Goal: Check status: Check status

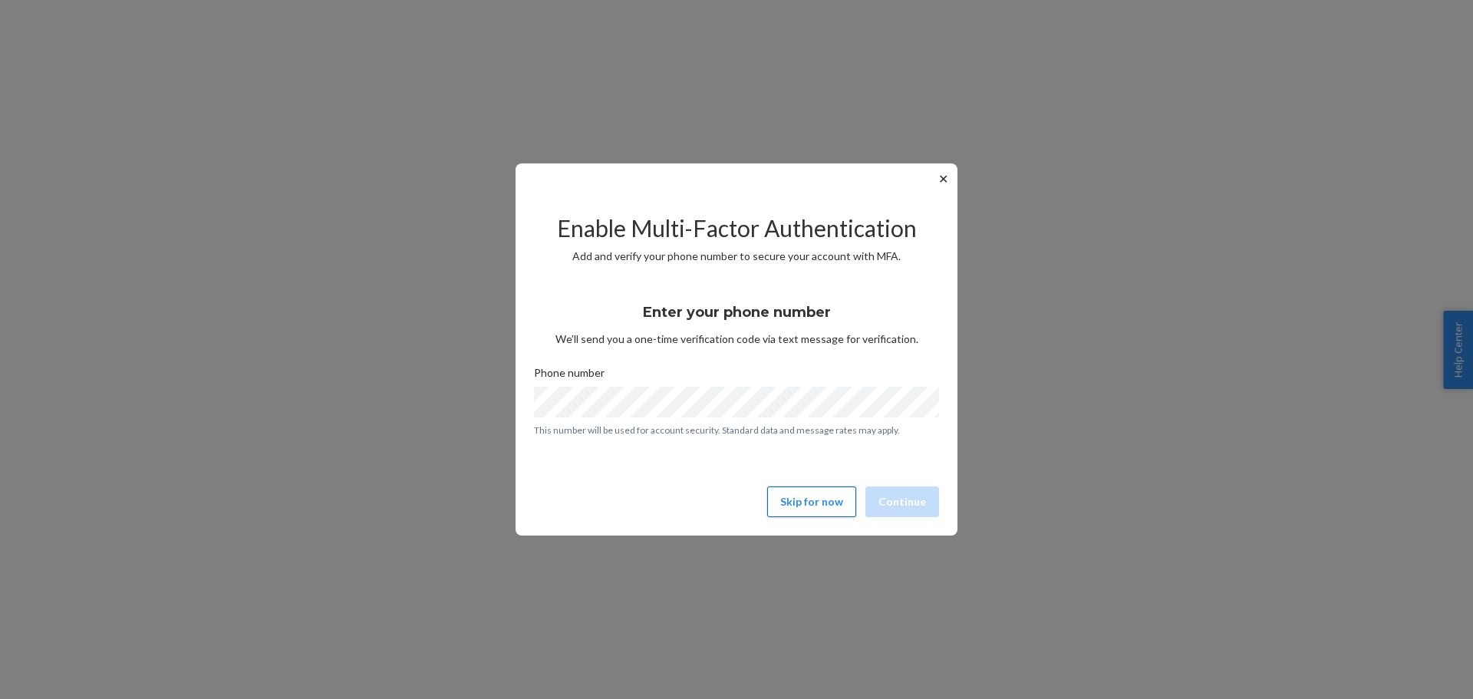
click at [801, 504] on button "Skip for now" at bounding box center [811, 501] width 89 height 31
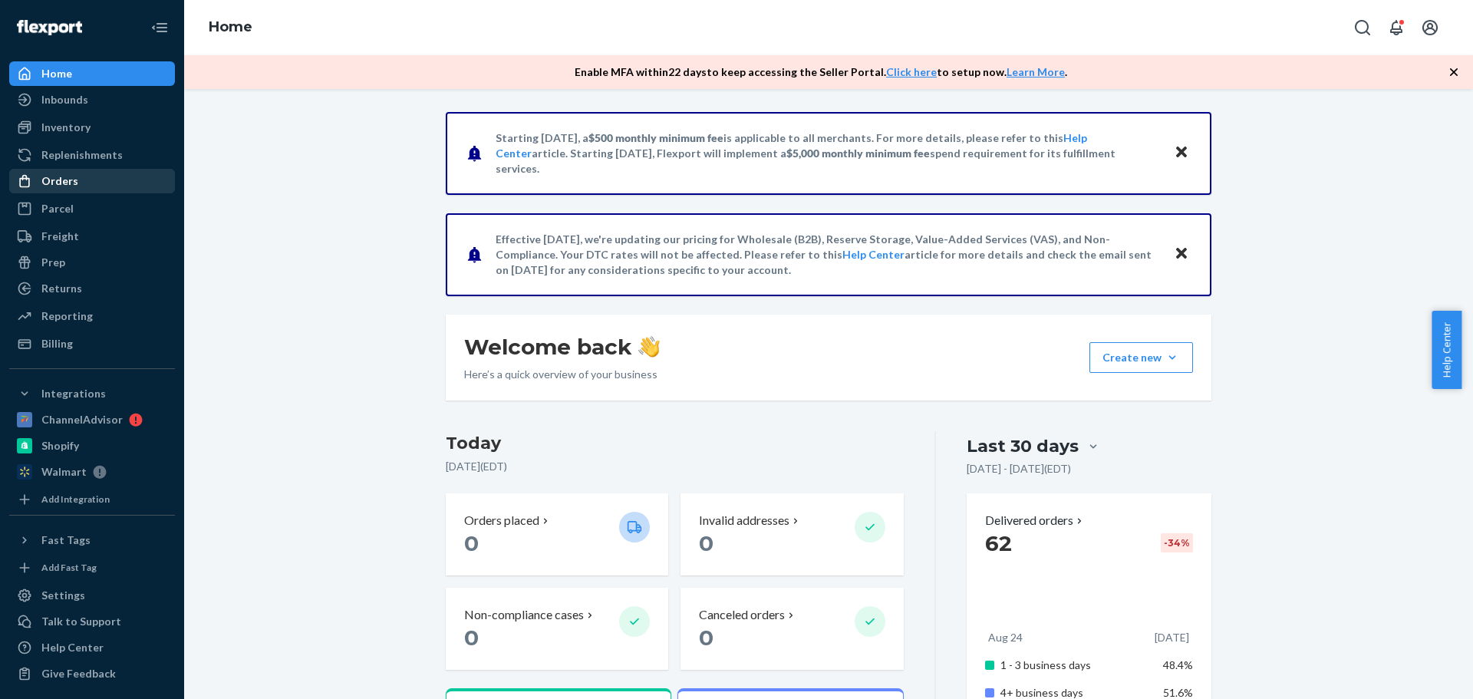
click at [74, 177] on div "Orders" at bounding box center [59, 180] width 37 height 15
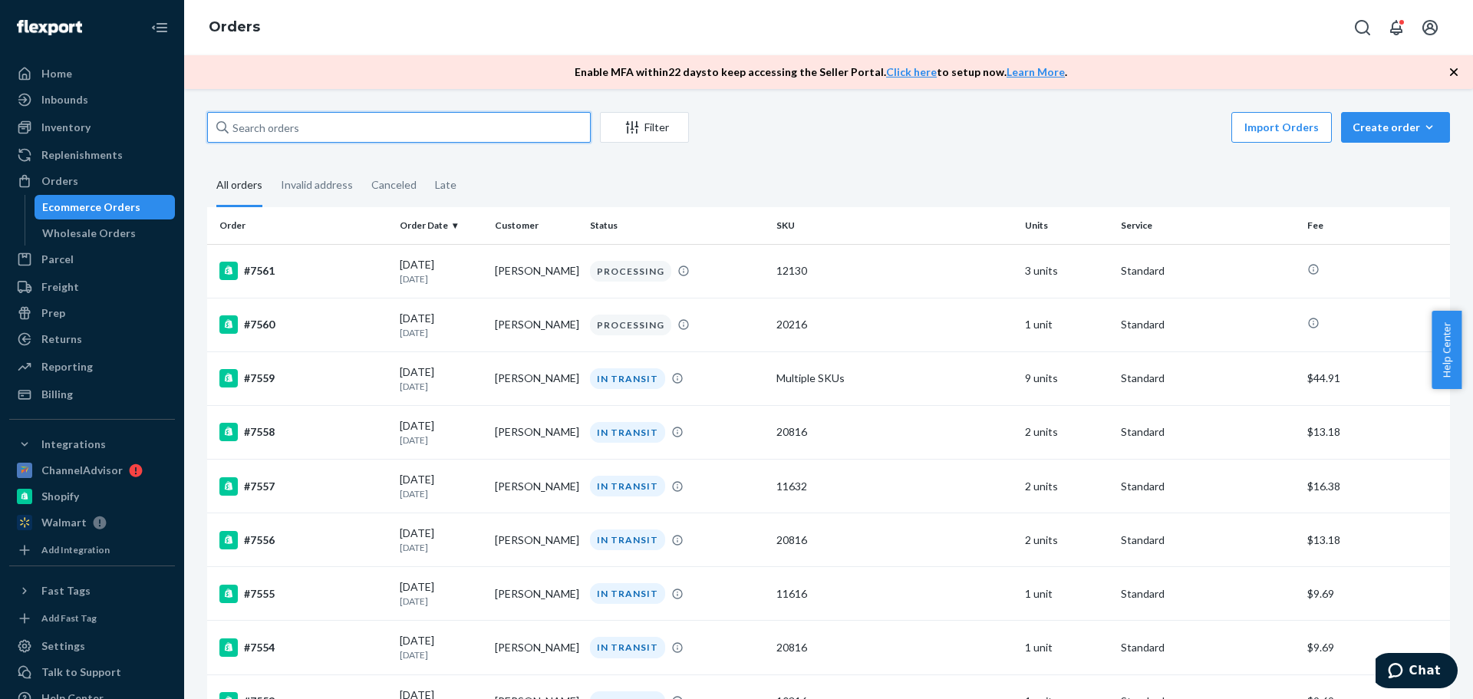
click at [354, 131] on input "text" at bounding box center [399, 127] width 384 height 31
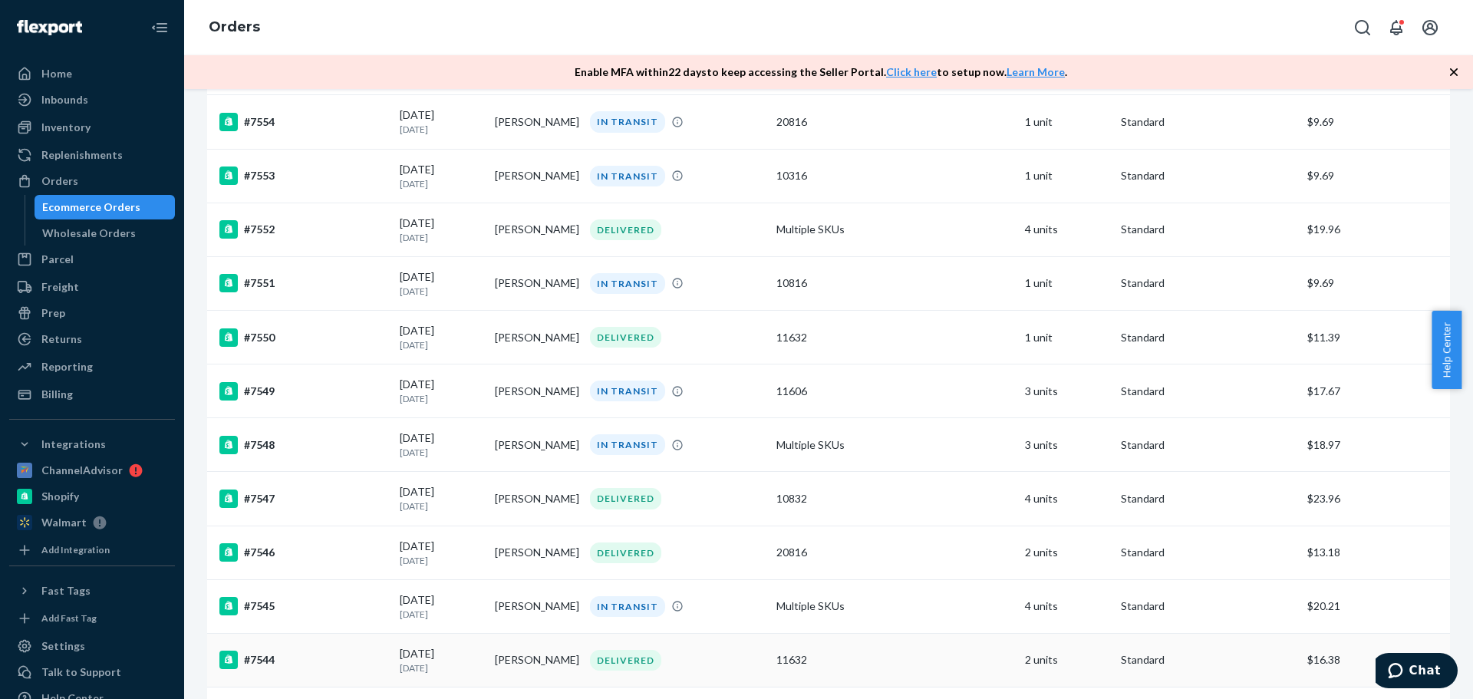
scroll to position [614, 0]
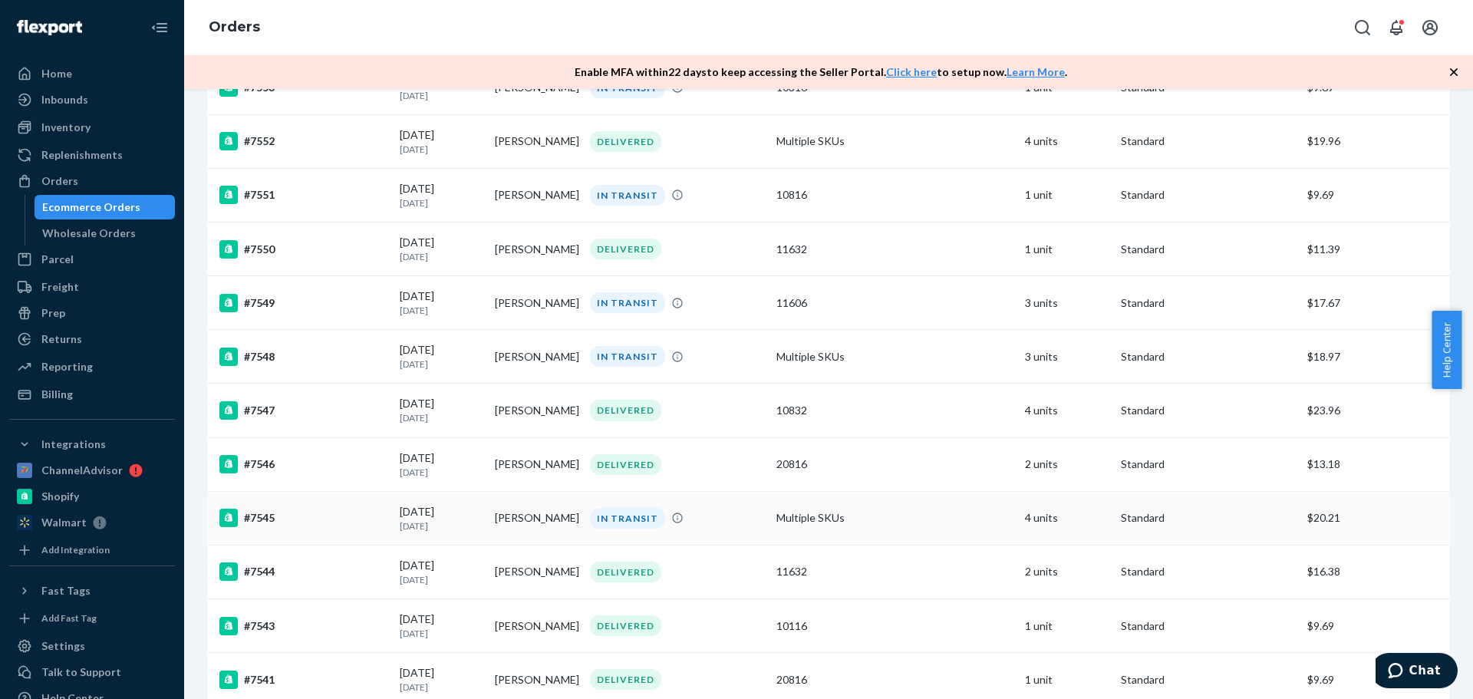
click at [278, 516] on div "#7545" at bounding box center [303, 518] width 168 height 18
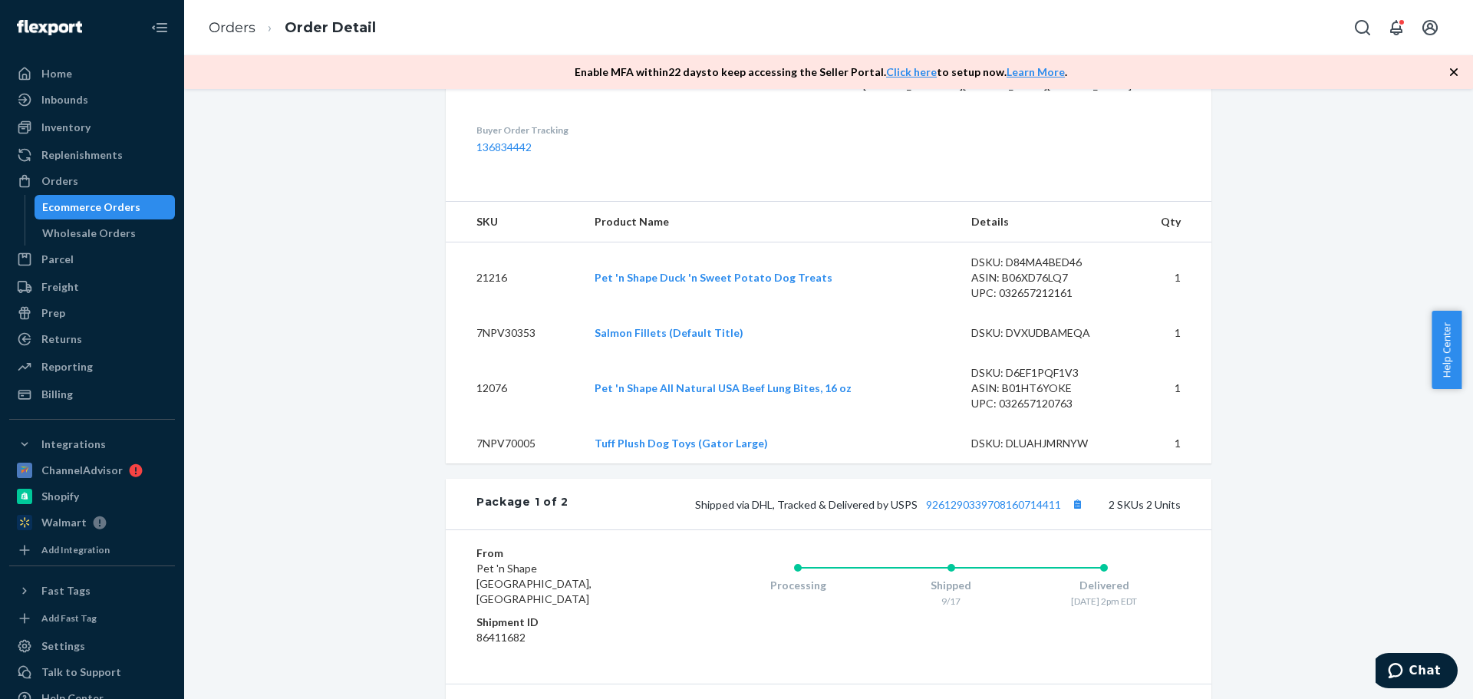
scroll to position [460, 0]
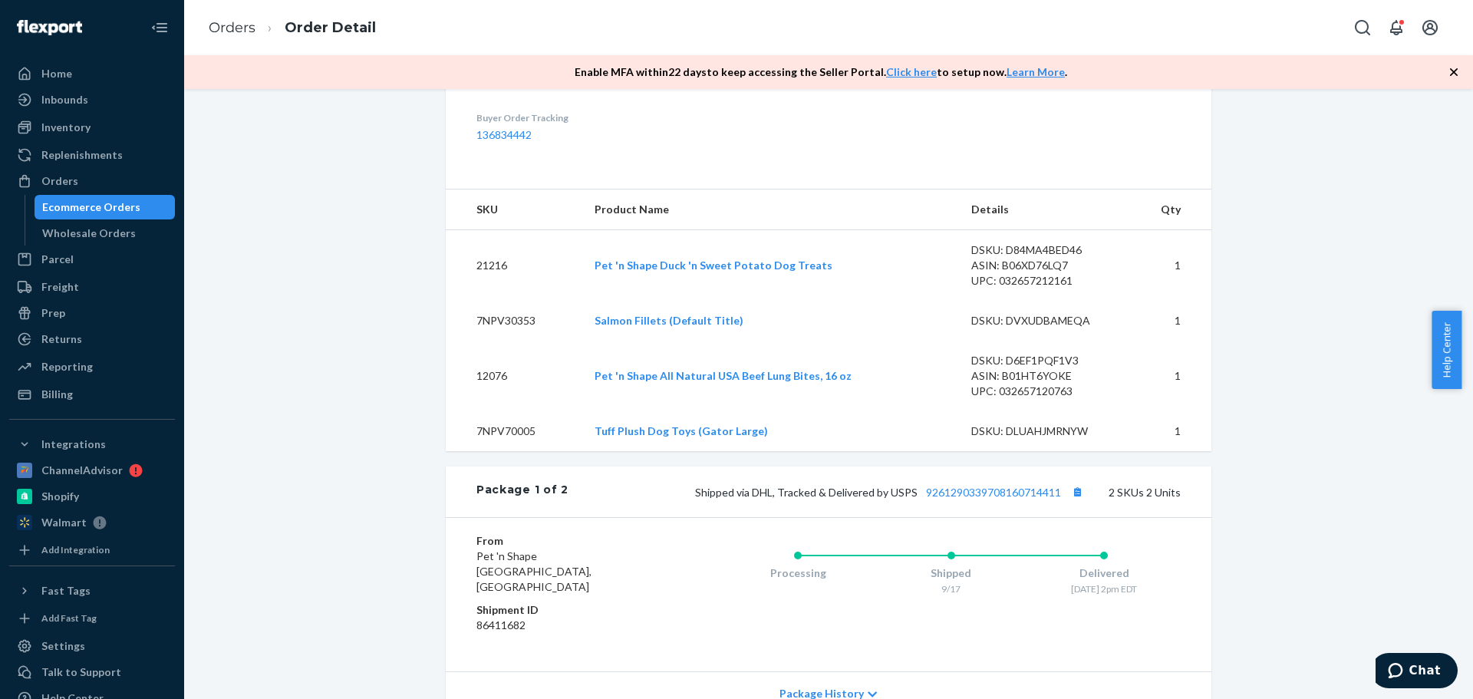
click at [519, 451] on td "7NPV70005" at bounding box center [514, 431] width 137 height 40
copy td "7NPV70005"
drag, startPoint x: 1142, startPoint y: 460, endPoint x: 1076, endPoint y: 457, distance: 66.0
click at [1142, 451] on td "1" at bounding box center [1169, 431] width 84 height 40
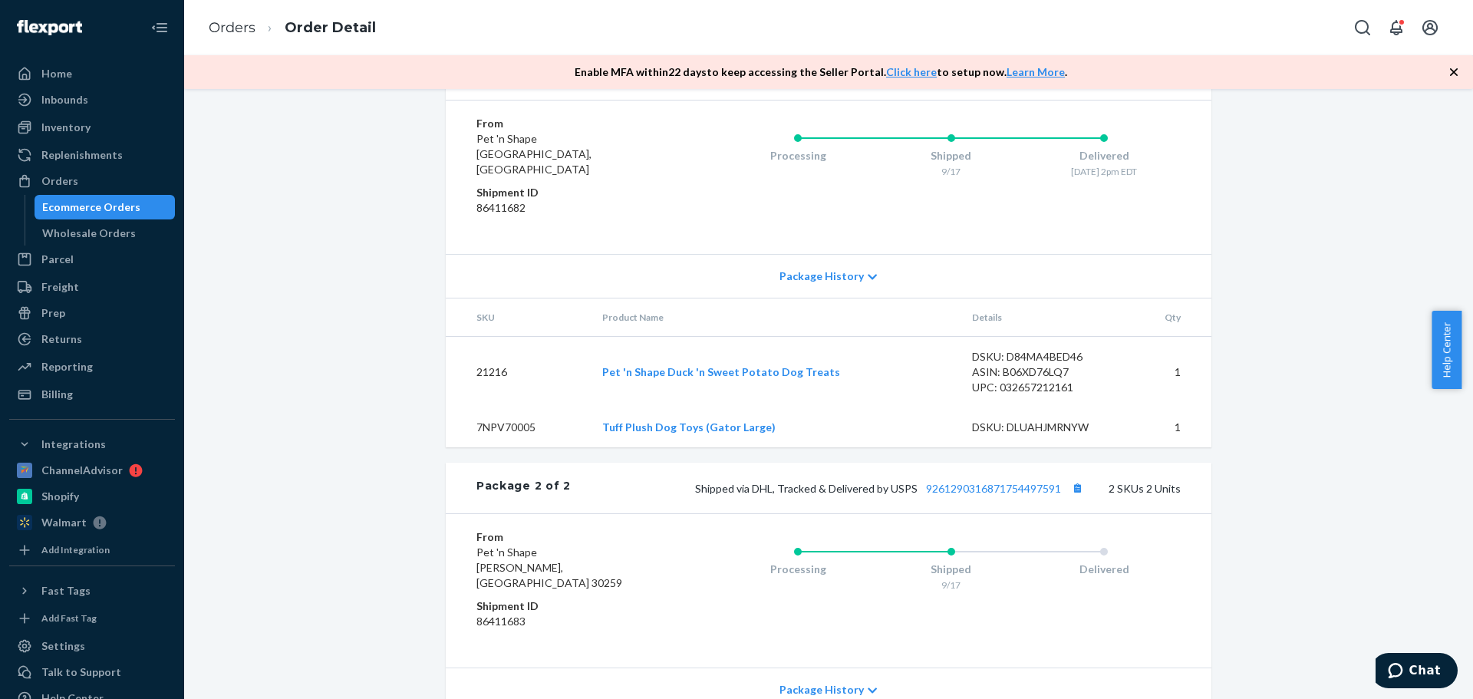
scroll to position [967, 0]
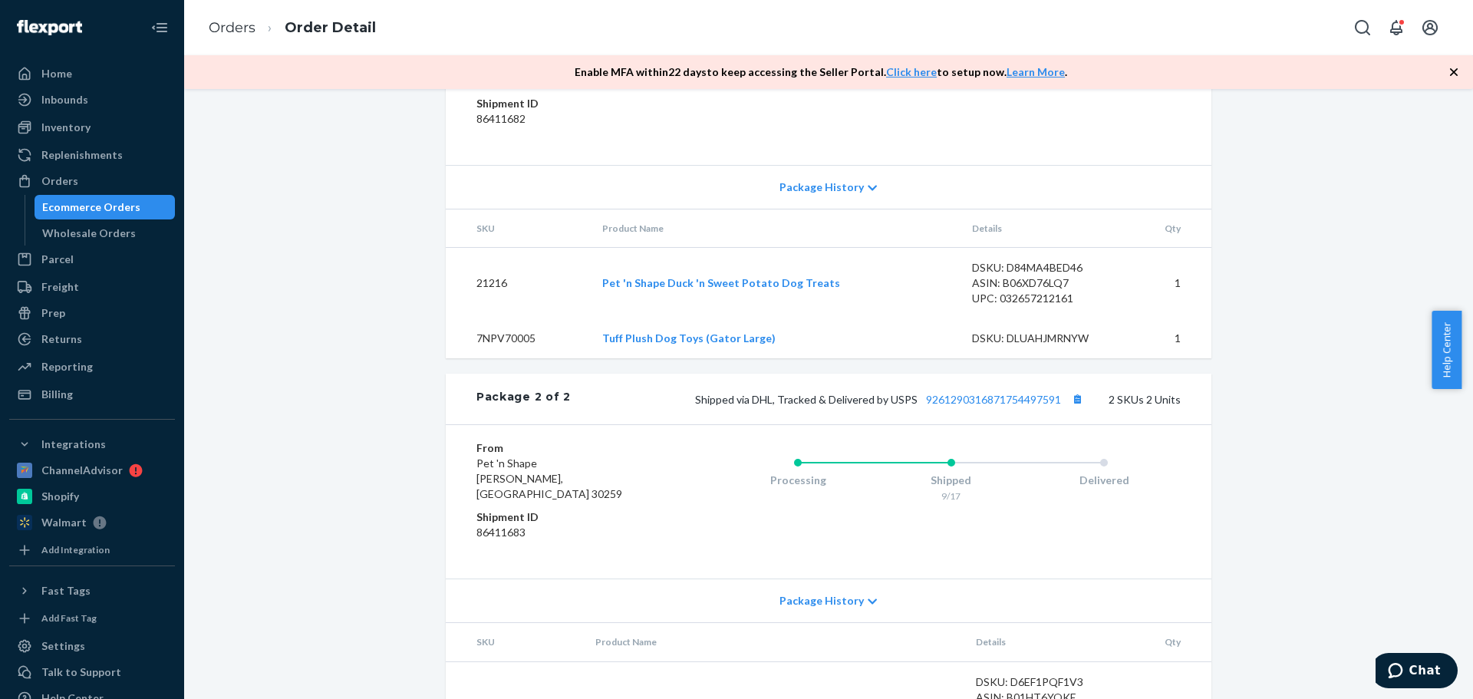
click at [511, 355] on td "7NPV70005" at bounding box center [518, 338] width 144 height 40
copy td "7NPV70005"
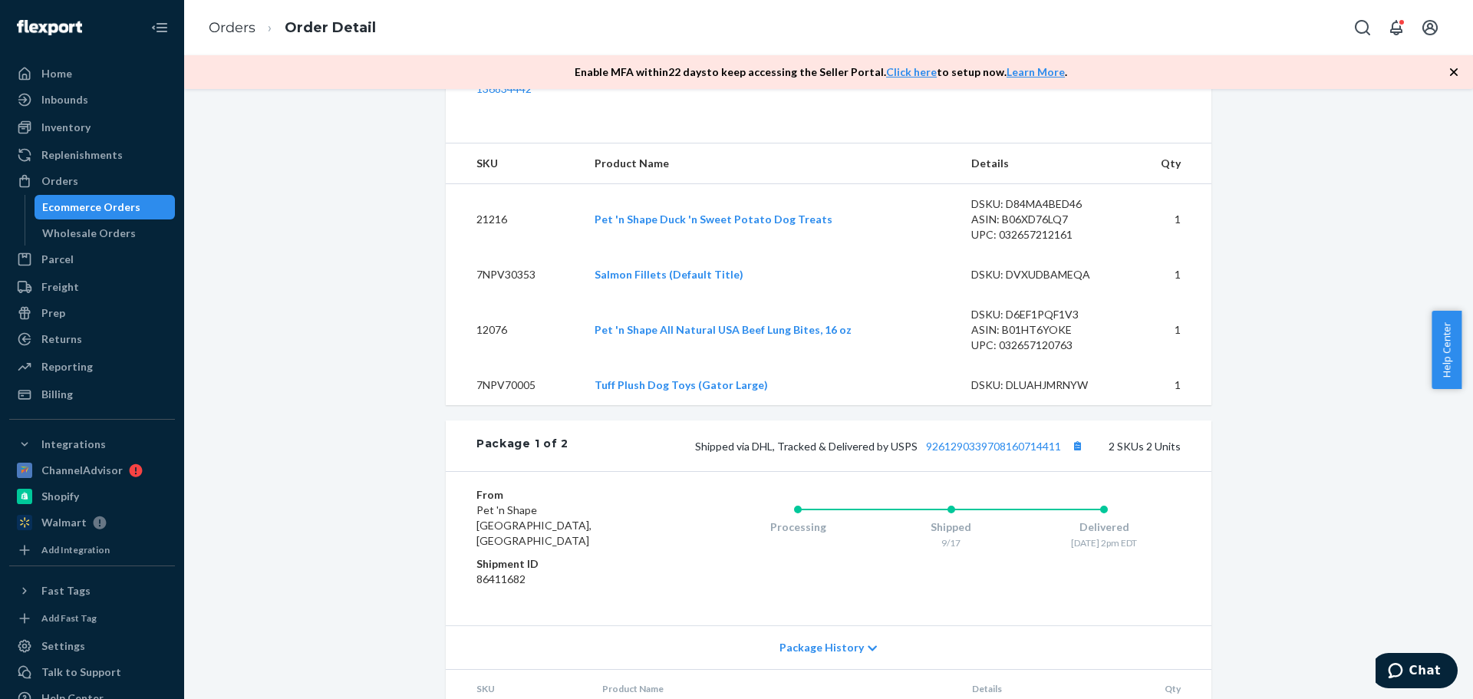
scroll to position [0, 0]
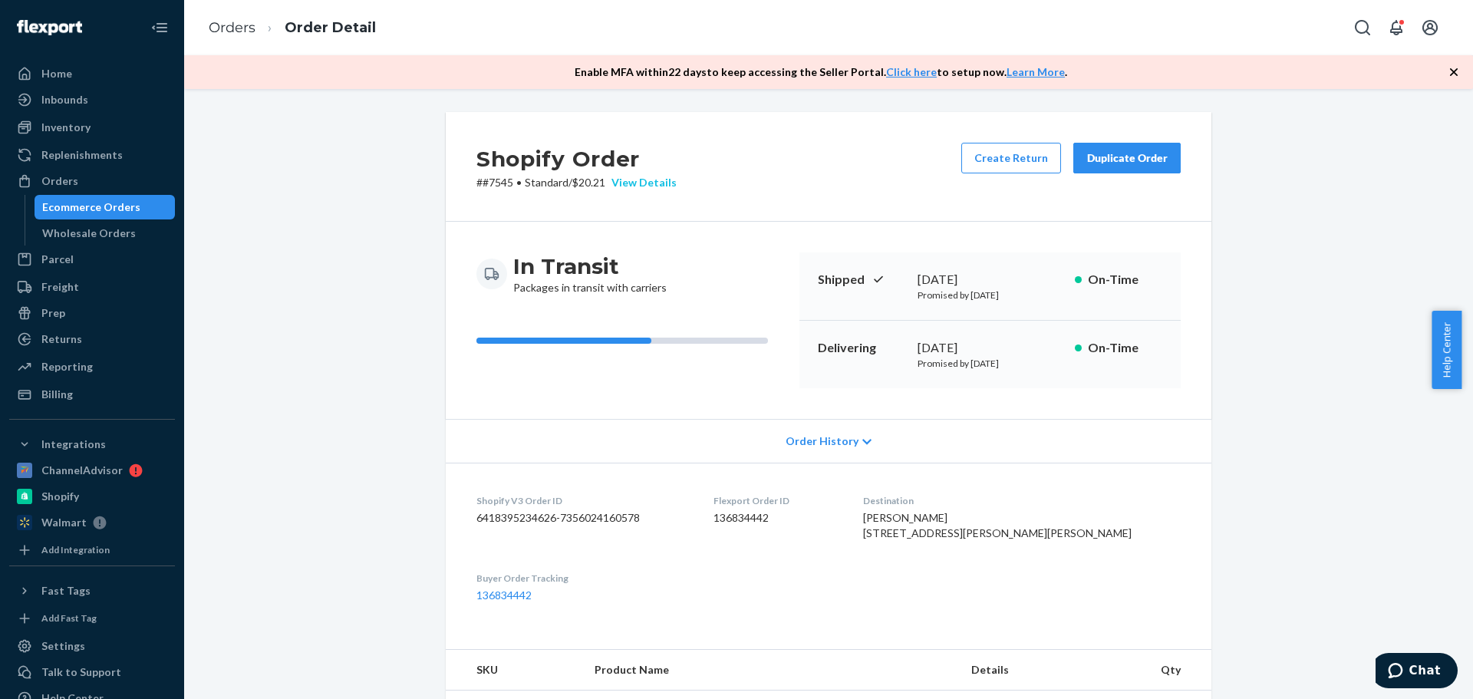
click at [648, 182] on div "View Details" at bounding box center [640, 182] width 71 height 15
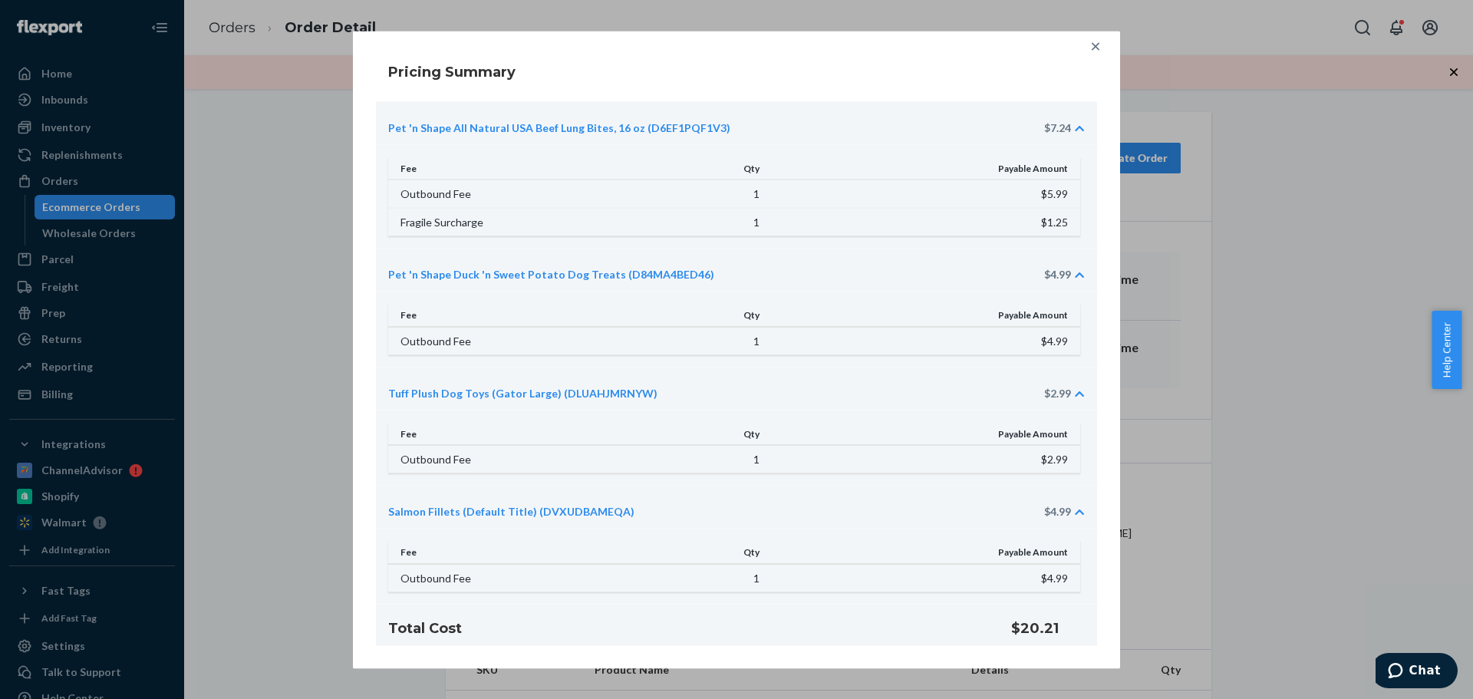
click at [868, 412] on div "Fee Qty Payable Amount Outbound Fee 1 $2.99" at bounding box center [736, 448] width 721 height 76
click at [1080, 397] on icon at bounding box center [1079, 393] width 9 height 11
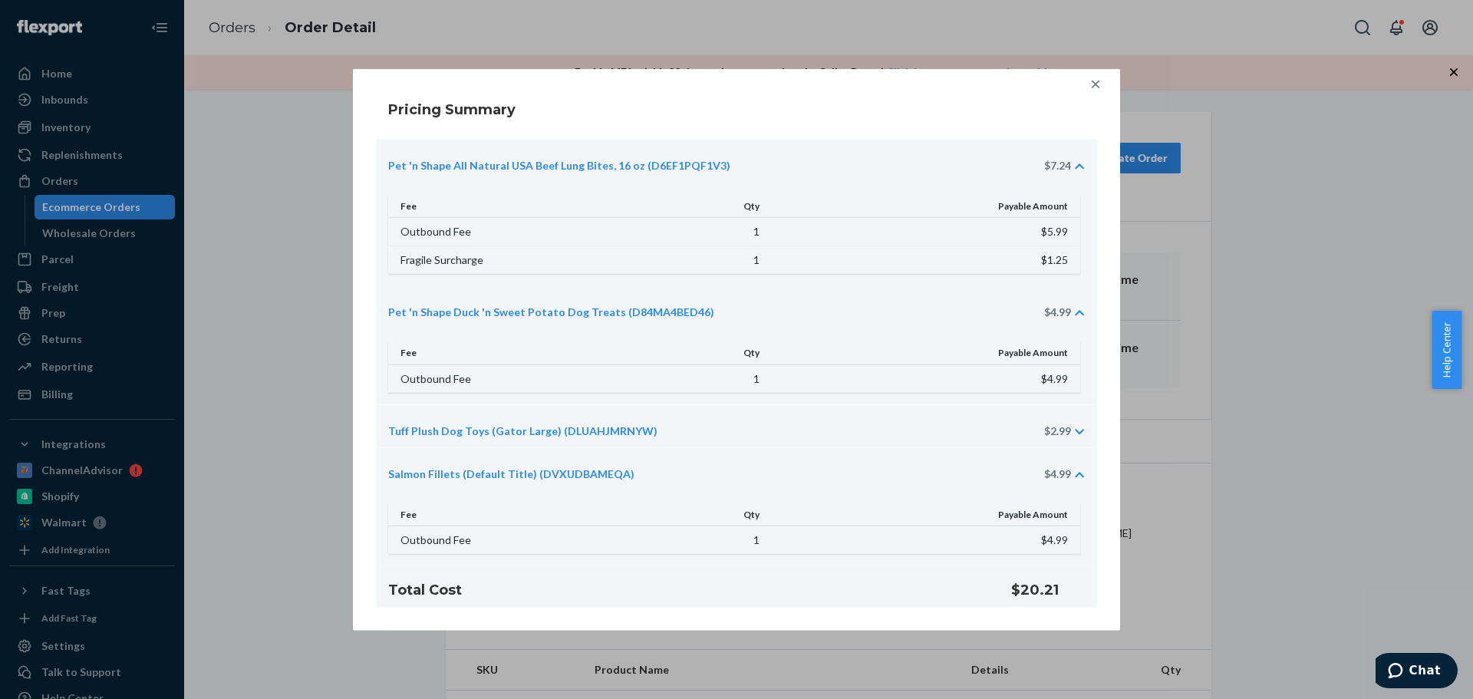
click at [1076, 432] on icon at bounding box center [1079, 431] width 9 height 11
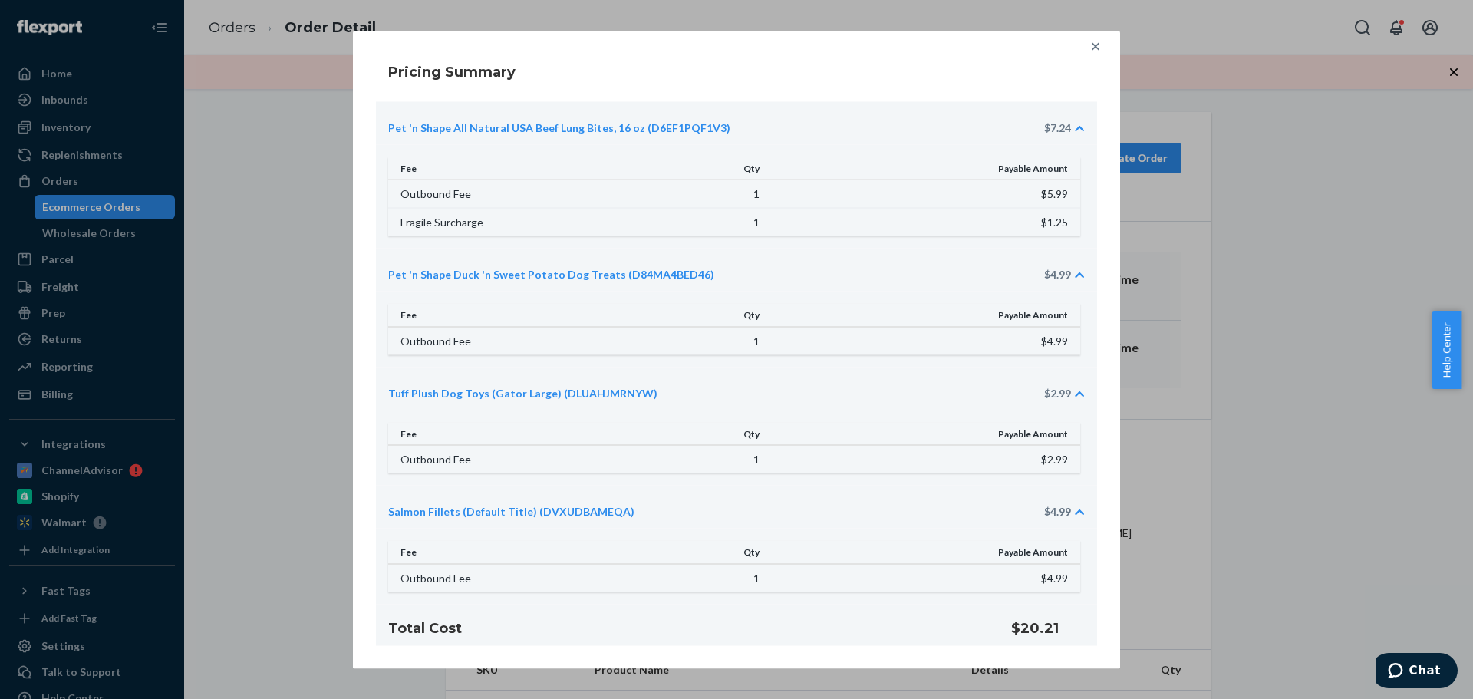
click at [1085, 41] on div at bounding box center [1095, 46] width 31 height 31
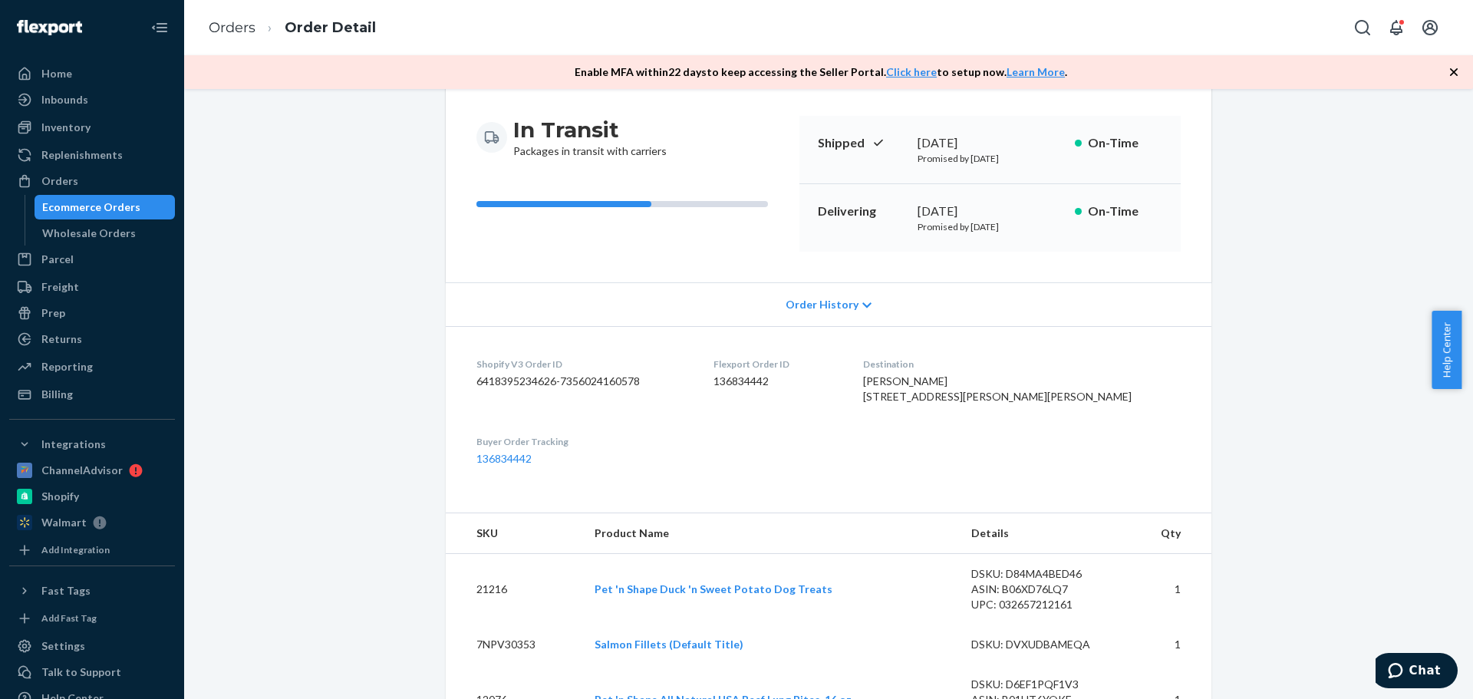
scroll to position [123, 0]
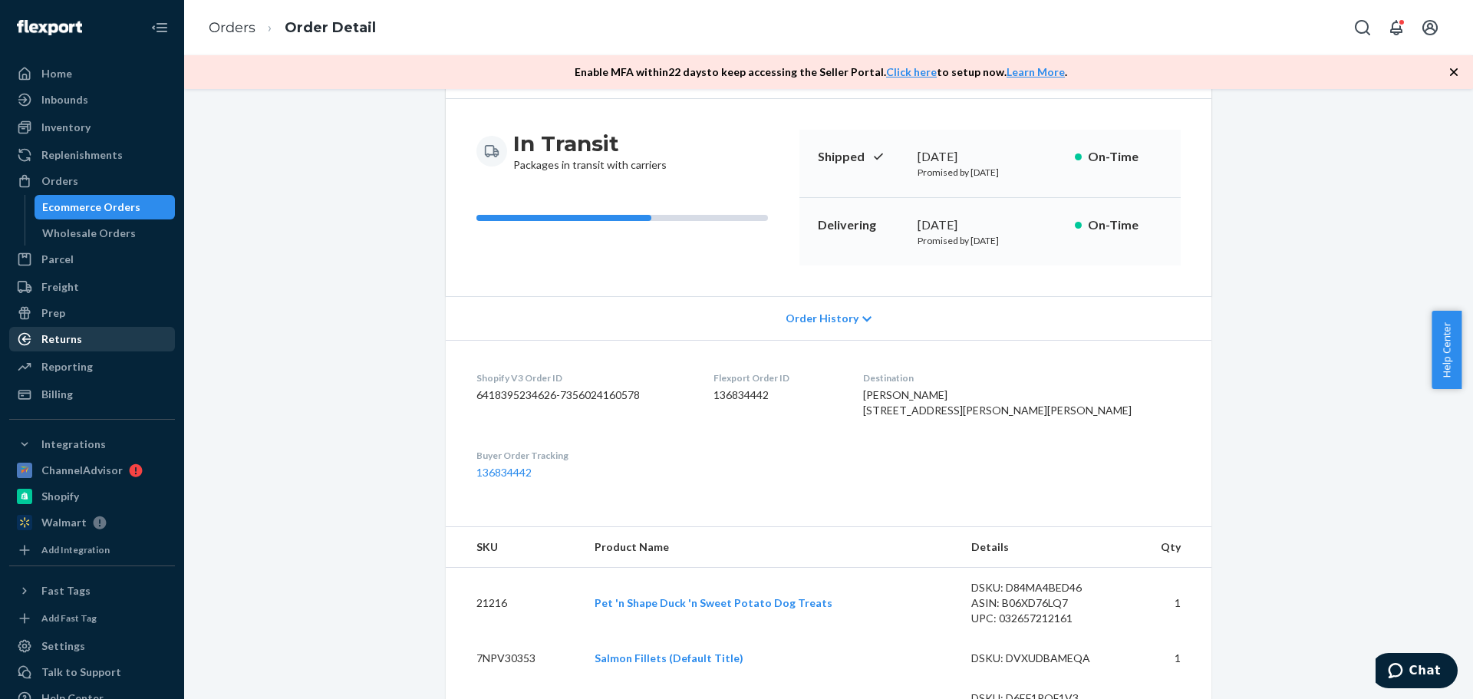
click at [100, 331] on div "Returns" at bounding box center [92, 338] width 163 height 21
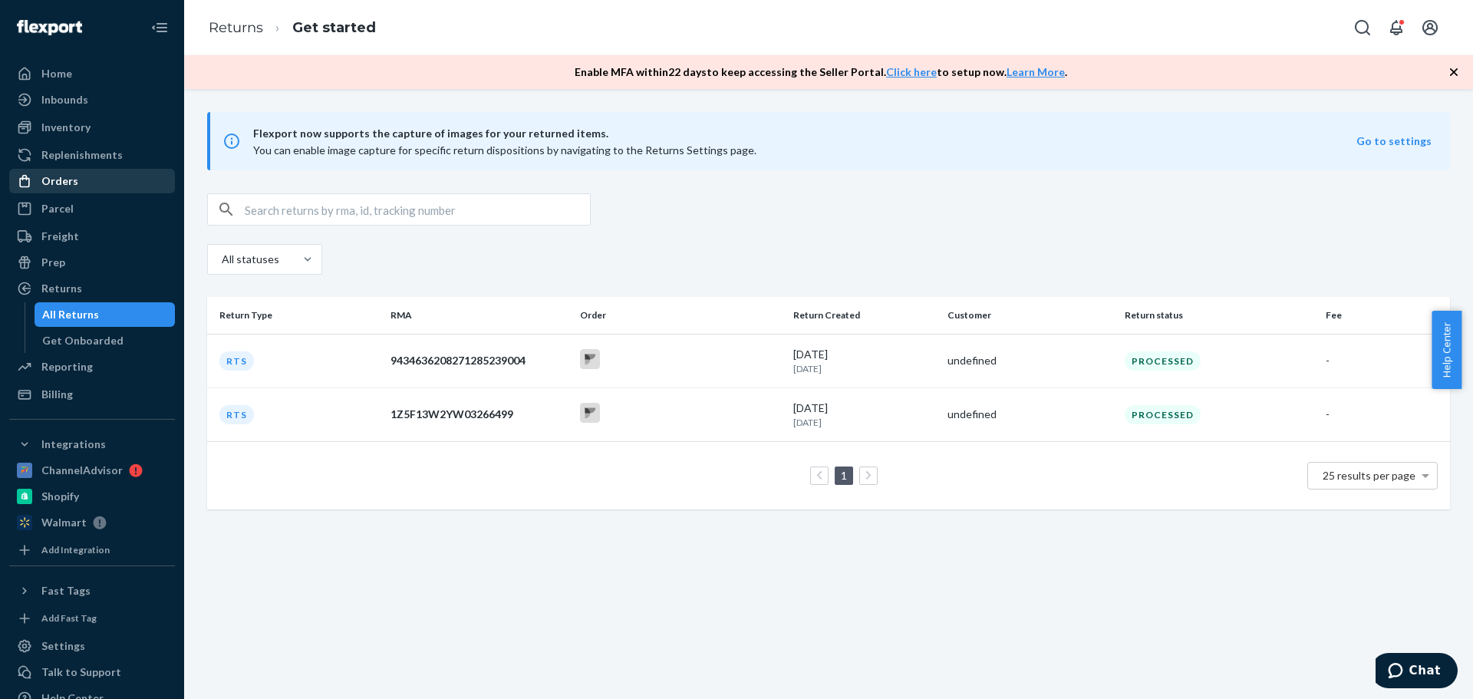
click at [84, 179] on div "Orders" at bounding box center [92, 180] width 163 height 21
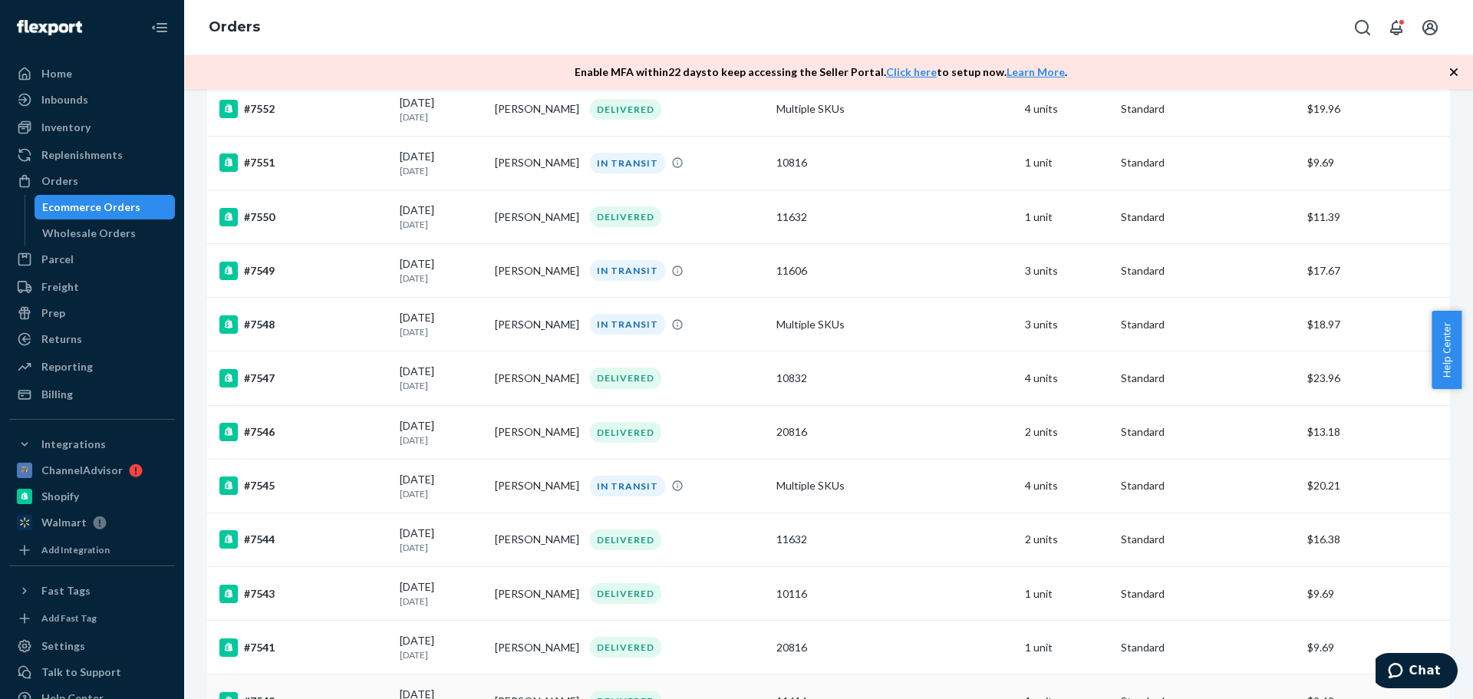
scroll to position [921, 0]
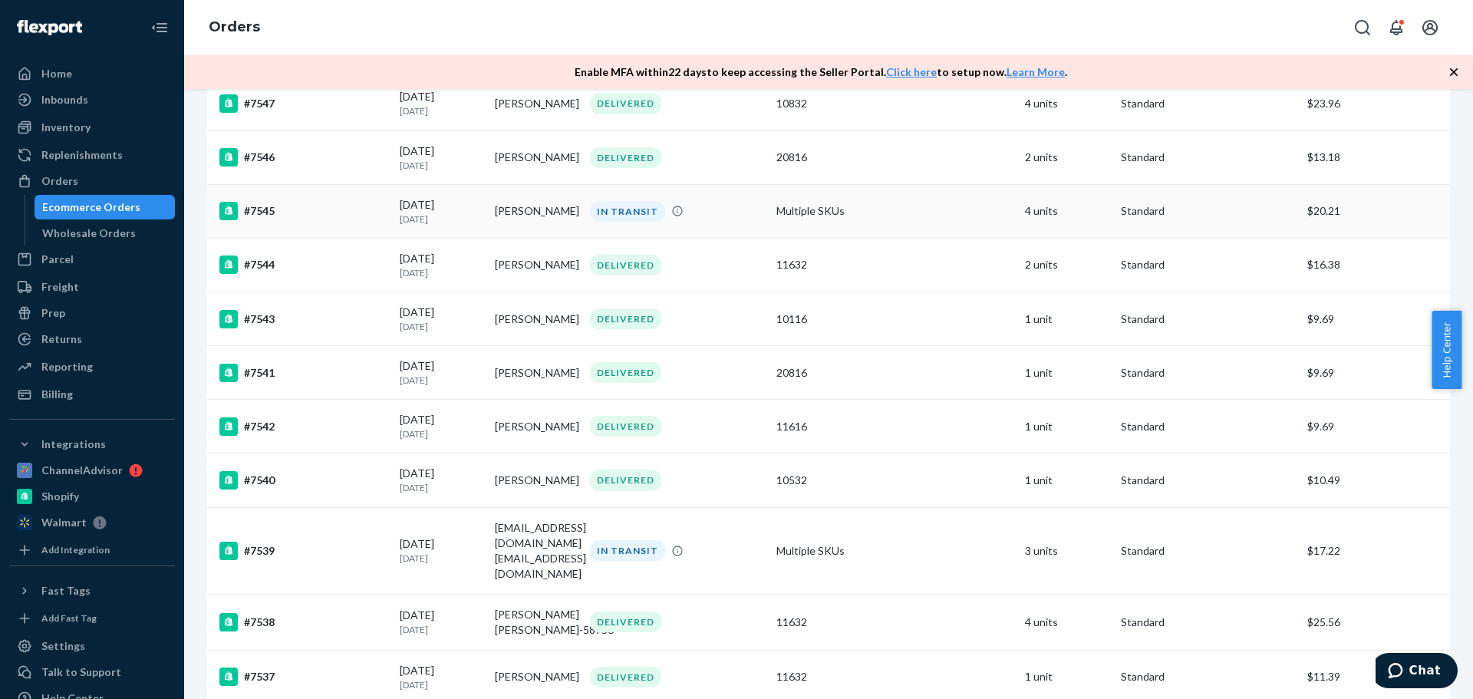
click at [275, 219] on div "#7545" at bounding box center [303, 211] width 168 height 18
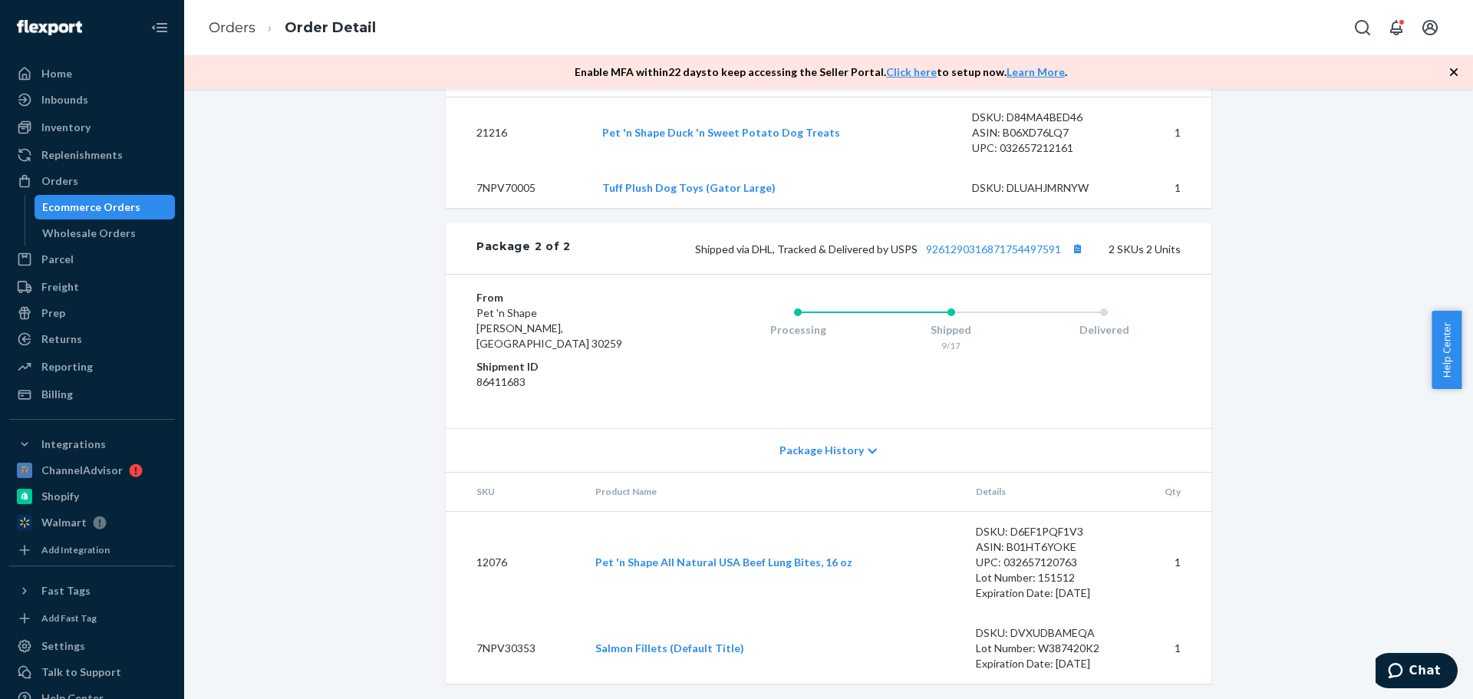
scroll to position [1120, 0]
click at [1196, 344] on div "From Pet 'n Shape [PERSON_NAME][GEOGRAPHIC_DATA] Shipment ID 86411683 Processin…" at bounding box center [829, 348] width 766 height 154
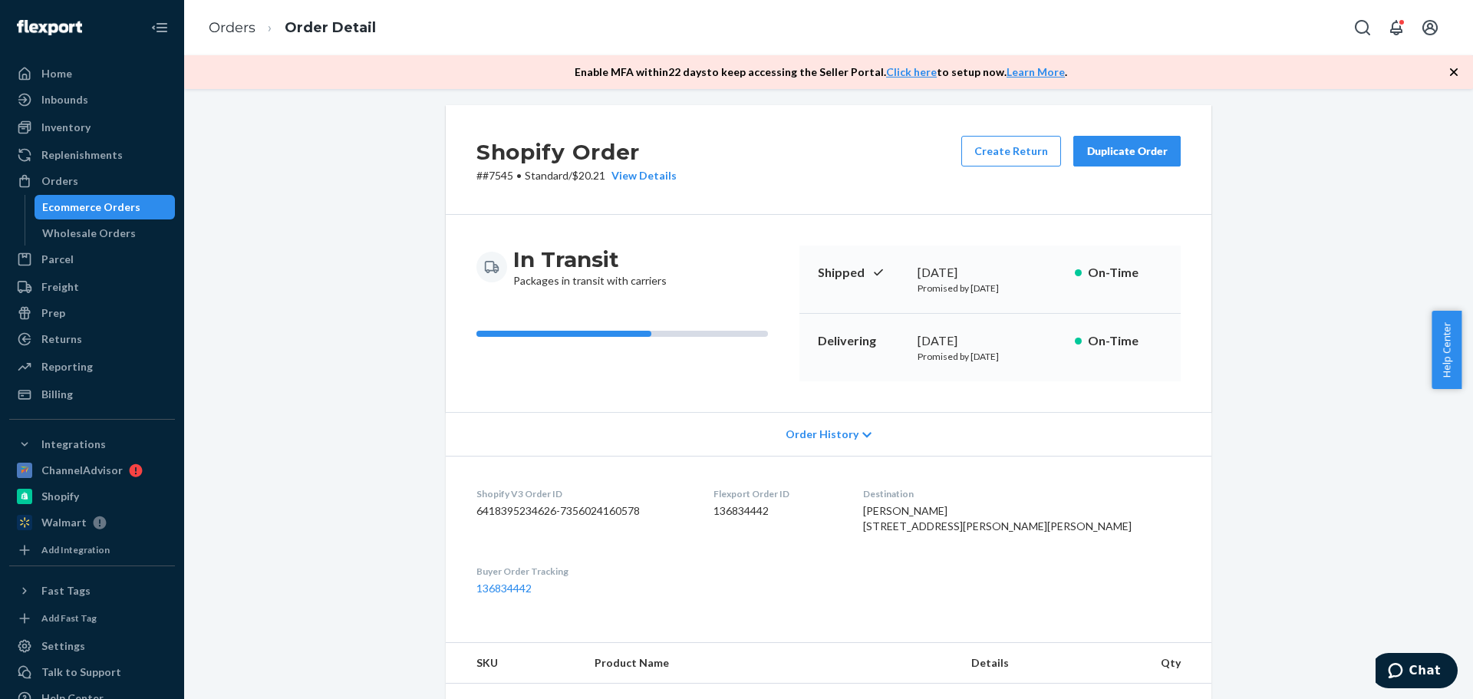
scroll to position [0, 0]
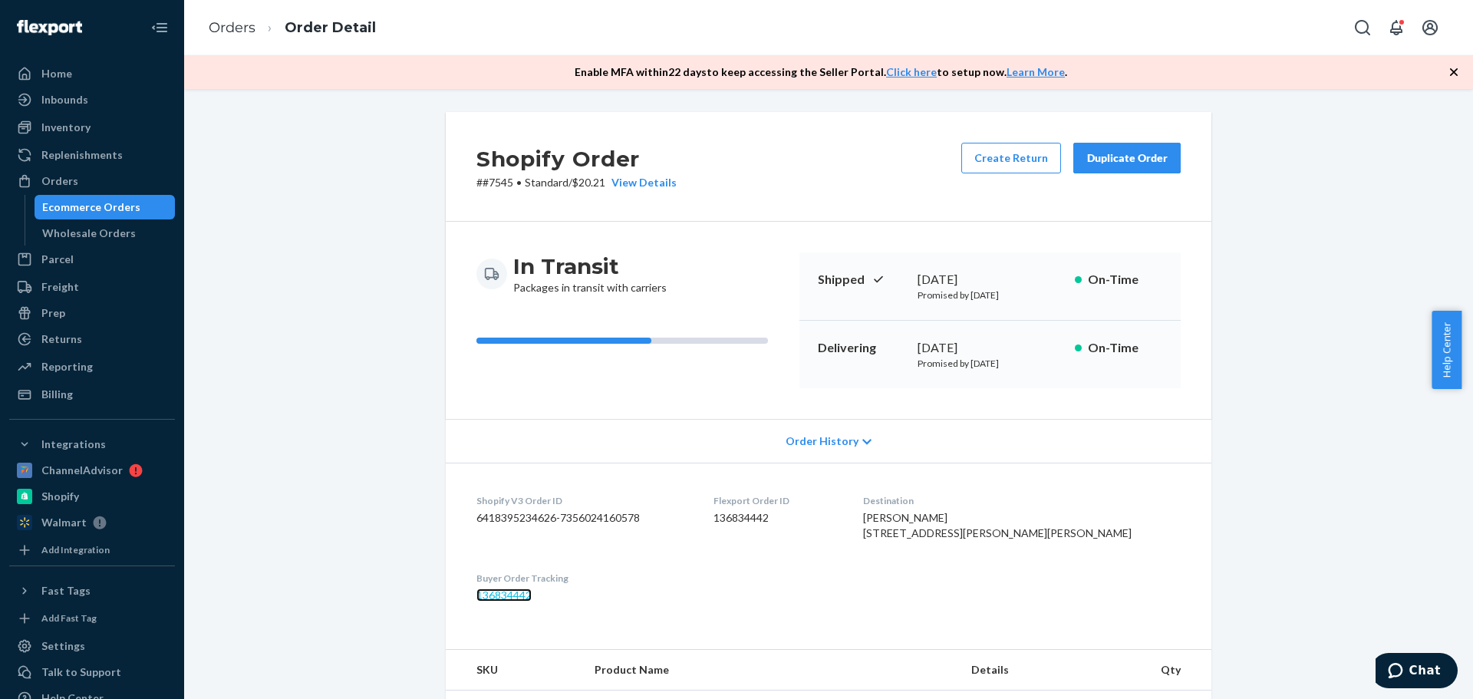
click at [510, 601] on link "136834442" at bounding box center [503, 594] width 55 height 13
click at [498, 183] on p "# #7545 • Standard / $20.21 View Details" at bounding box center [576, 182] width 200 height 15
copy p "7545"
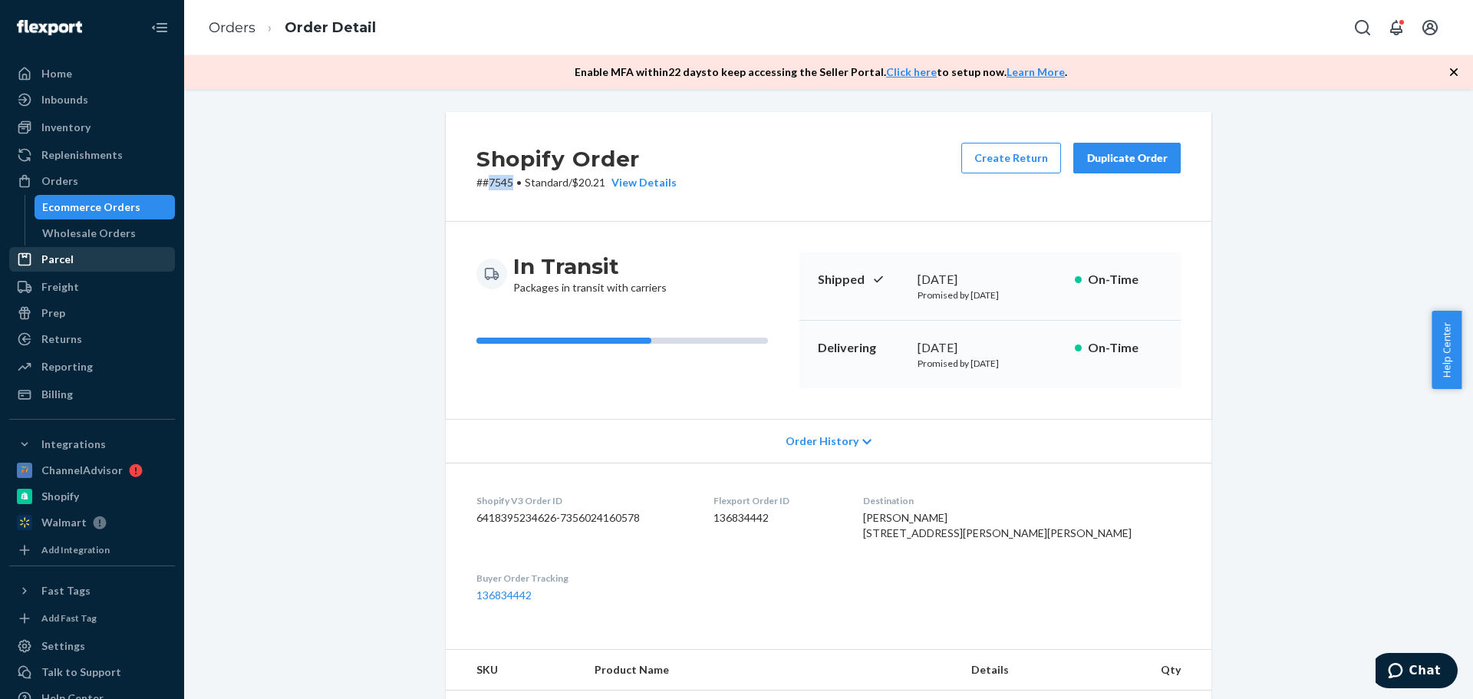
click at [93, 253] on div "Parcel" at bounding box center [92, 259] width 163 height 21
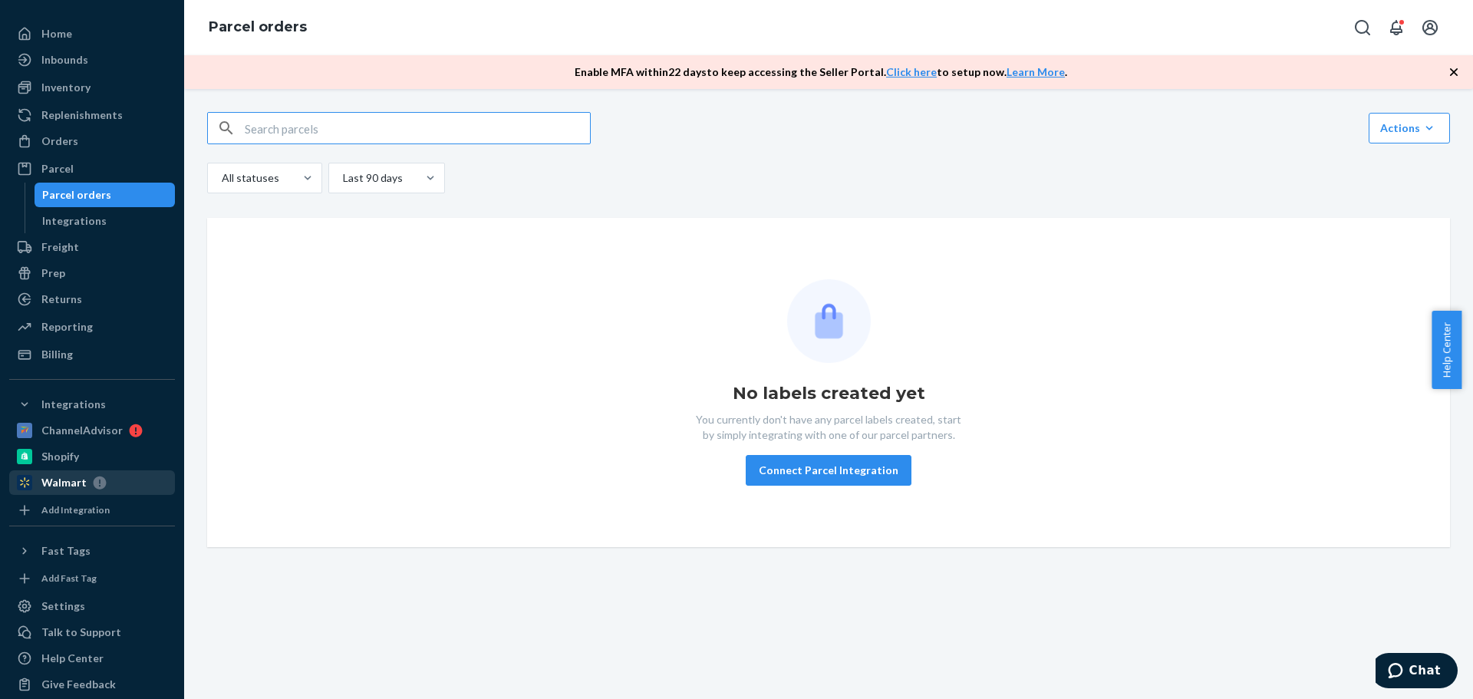
scroll to position [56, 0]
